Goal: Obtain resource: Download file/media

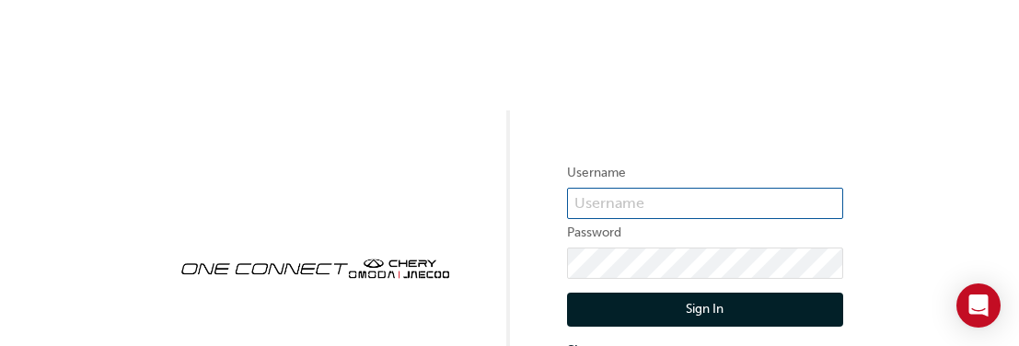
type input "CHAU1233"
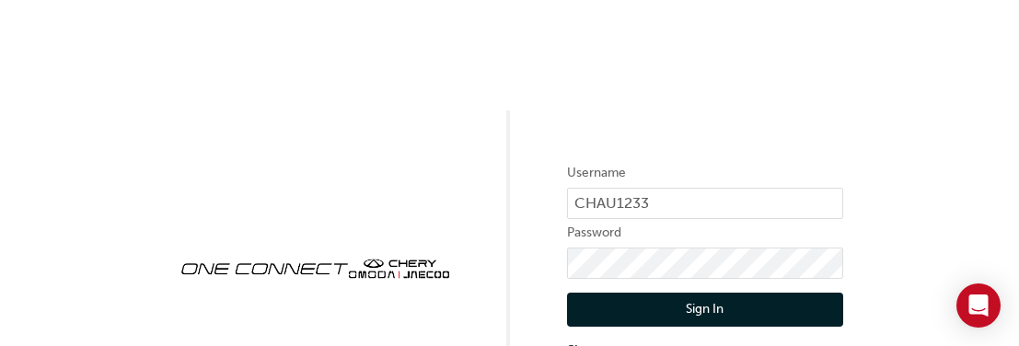
click at [704, 307] on button "Sign In" at bounding box center [705, 310] width 276 height 35
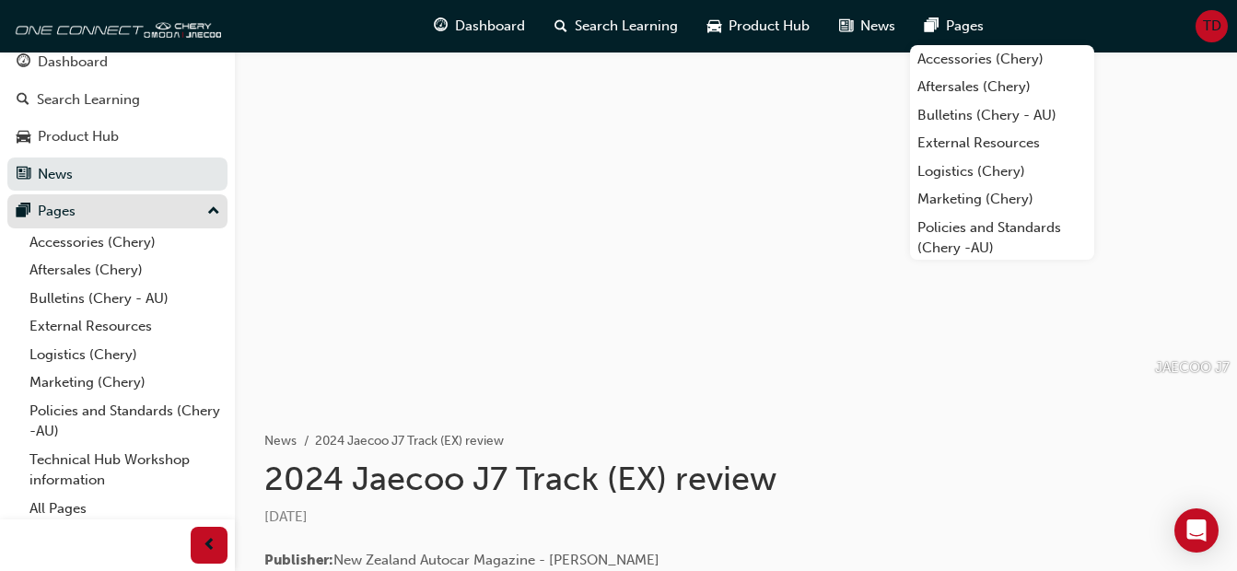
scroll to position [22, 0]
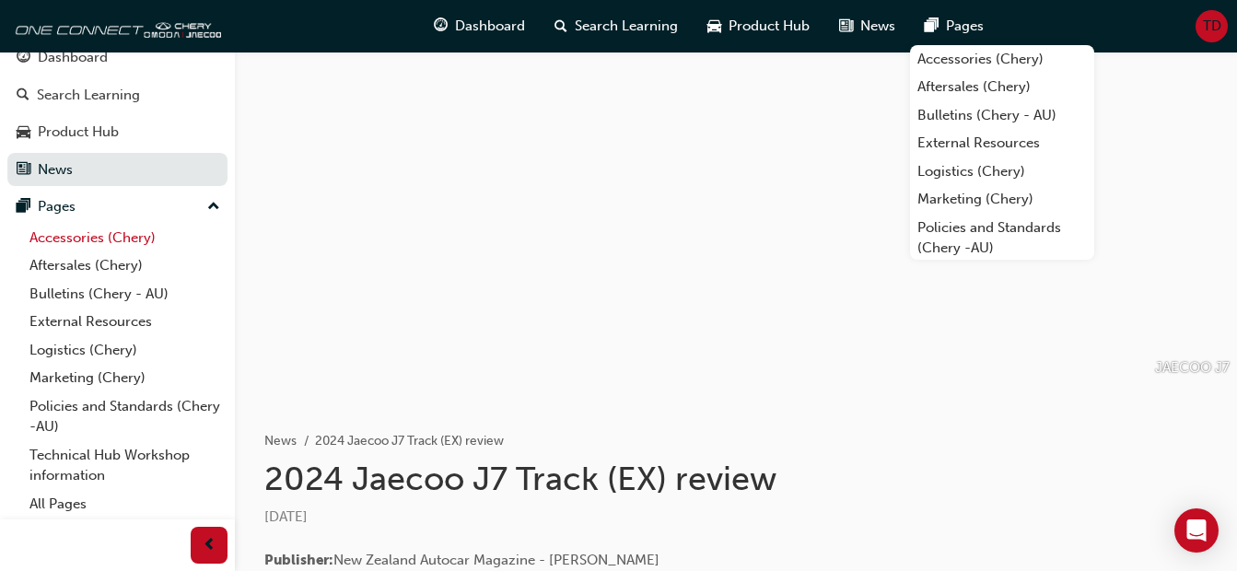
click at [78, 235] on link "Accessories (Chery)" at bounding box center [124, 238] width 205 height 29
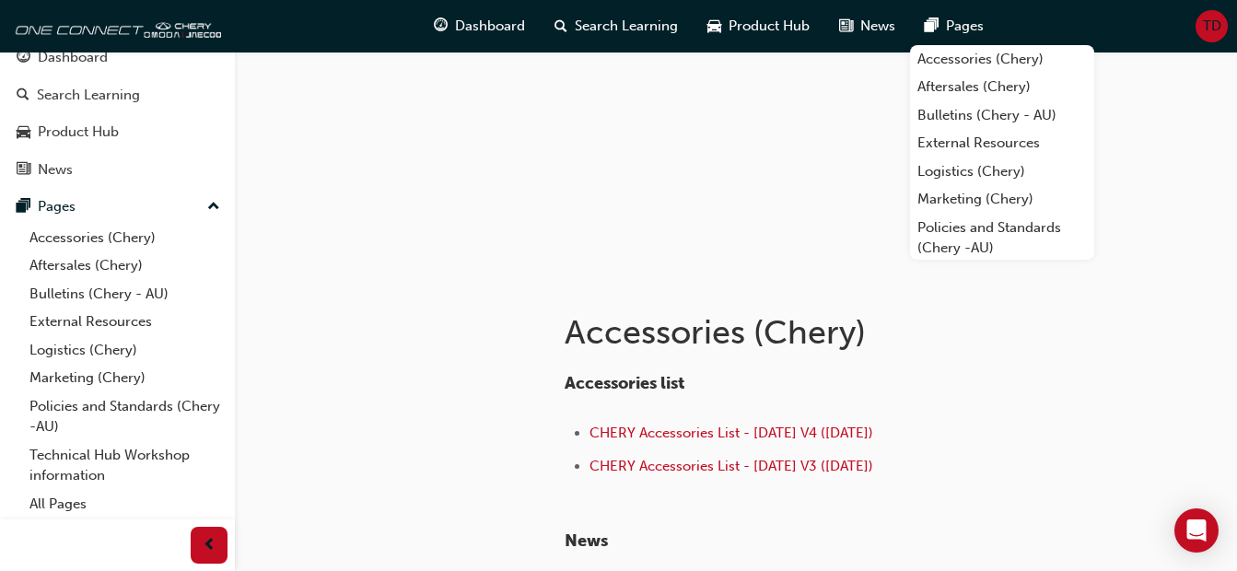
scroll to position [276, 0]
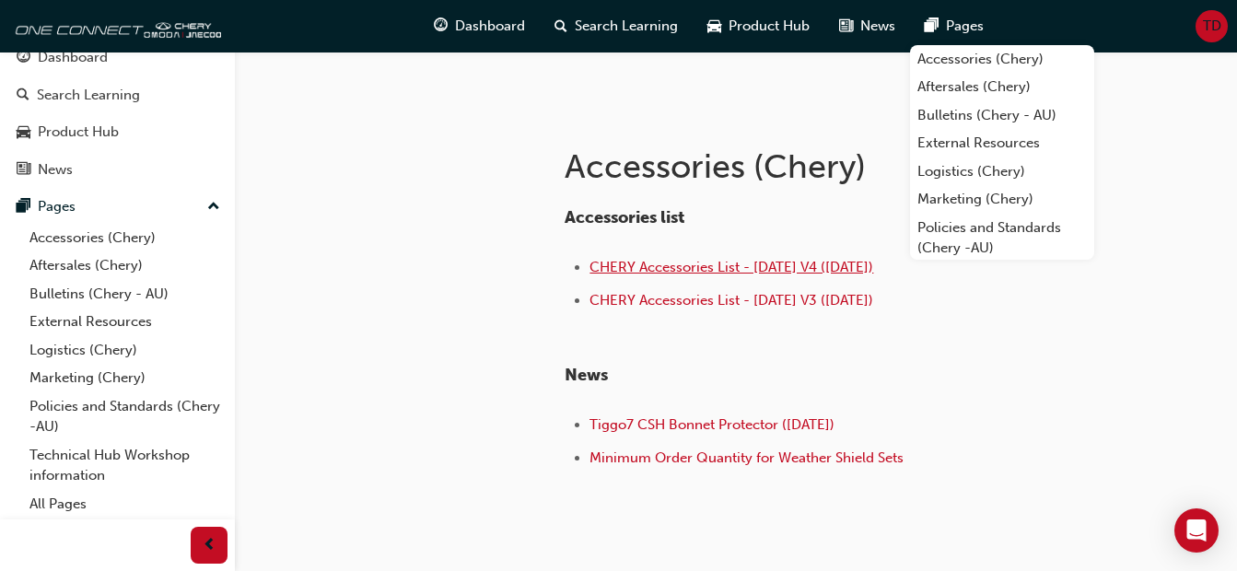
click at [644, 269] on span "CHERY Accessories List - [DATE] V4 ([DATE])" at bounding box center [731, 267] width 284 height 17
